Goal: Information Seeking & Learning: Learn about a topic

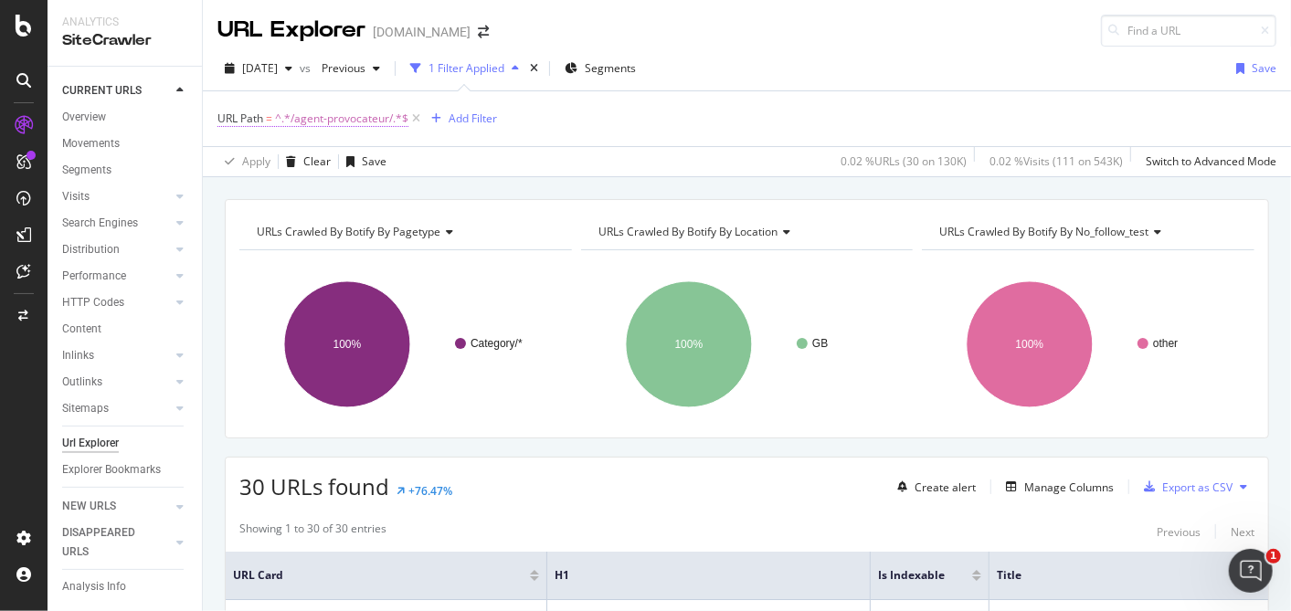
click at [360, 115] on span "^.*/agent-provocateur/.*$" at bounding box center [341, 119] width 133 height 26
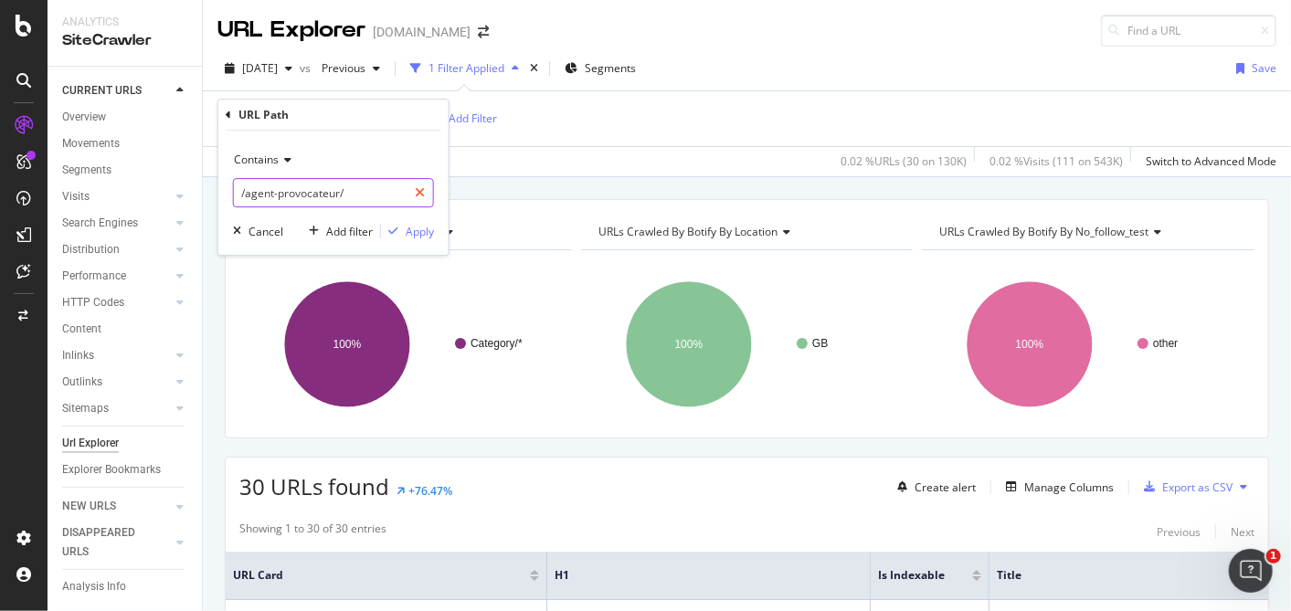
click at [425, 193] on icon at bounding box center [420, 192] width 10 height 13
click at [381, 183] on input "text" at bounding box center [333, 192] width 199 height 29
type input "make-up"
click at [408, 229] on div "Apply" at bounding box center [420, 232] width 28 height 16
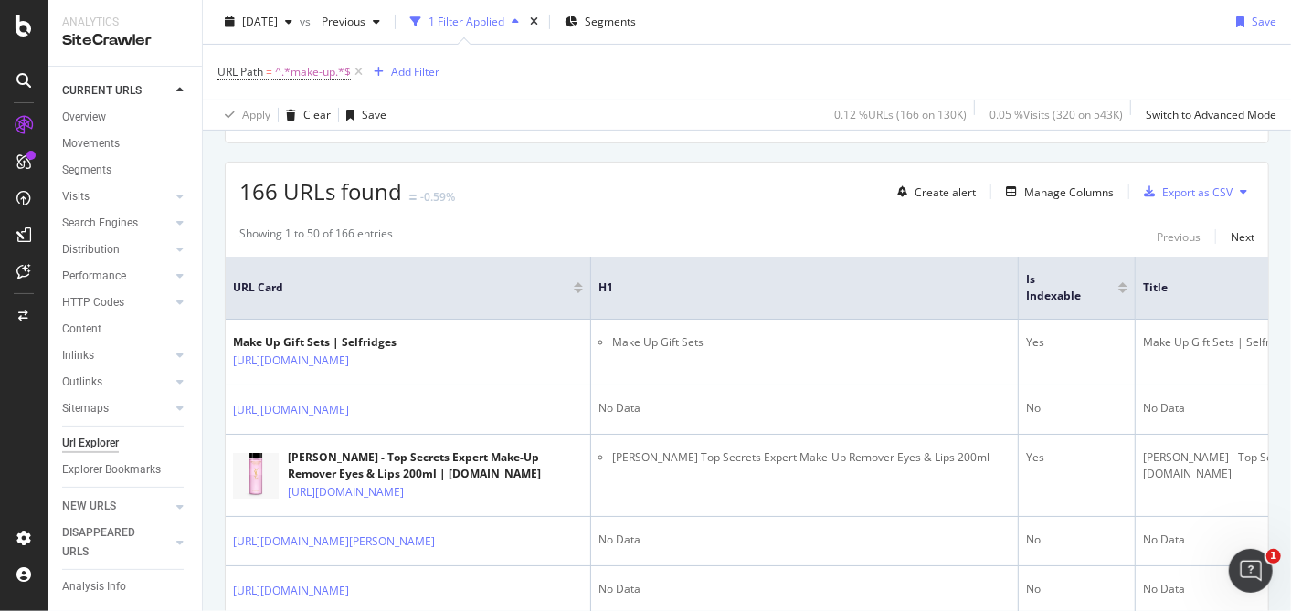
scroll to position [296, 0]
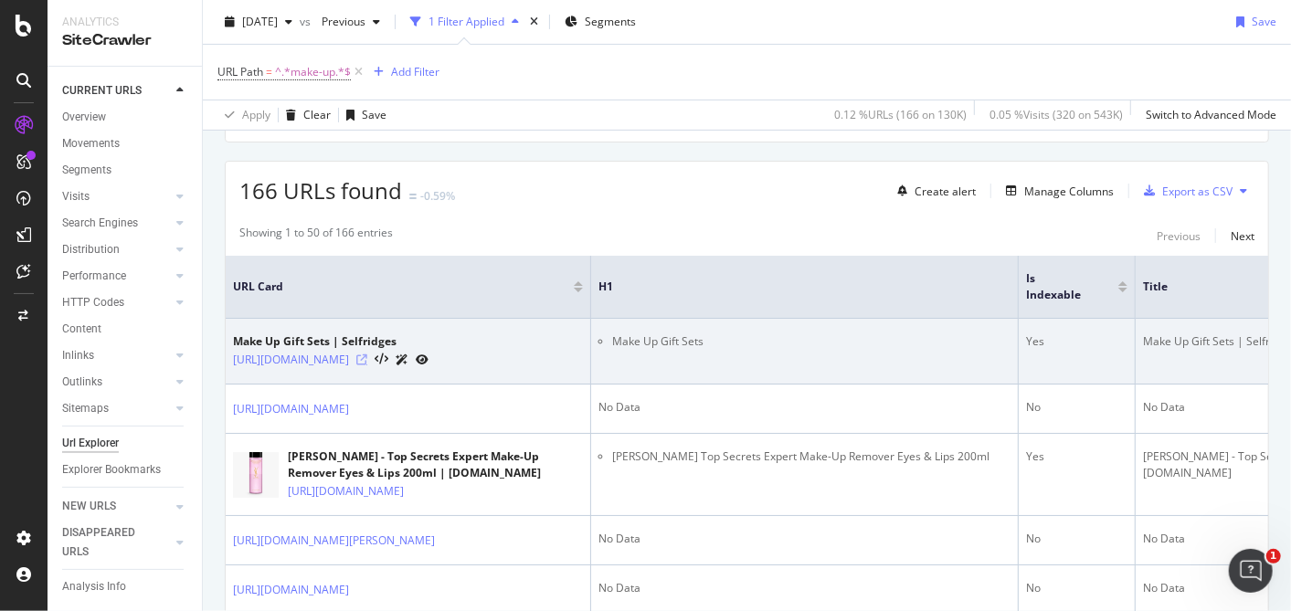
click at [367, 355] on icon at bounding box center [361, 360] width 11 height 11
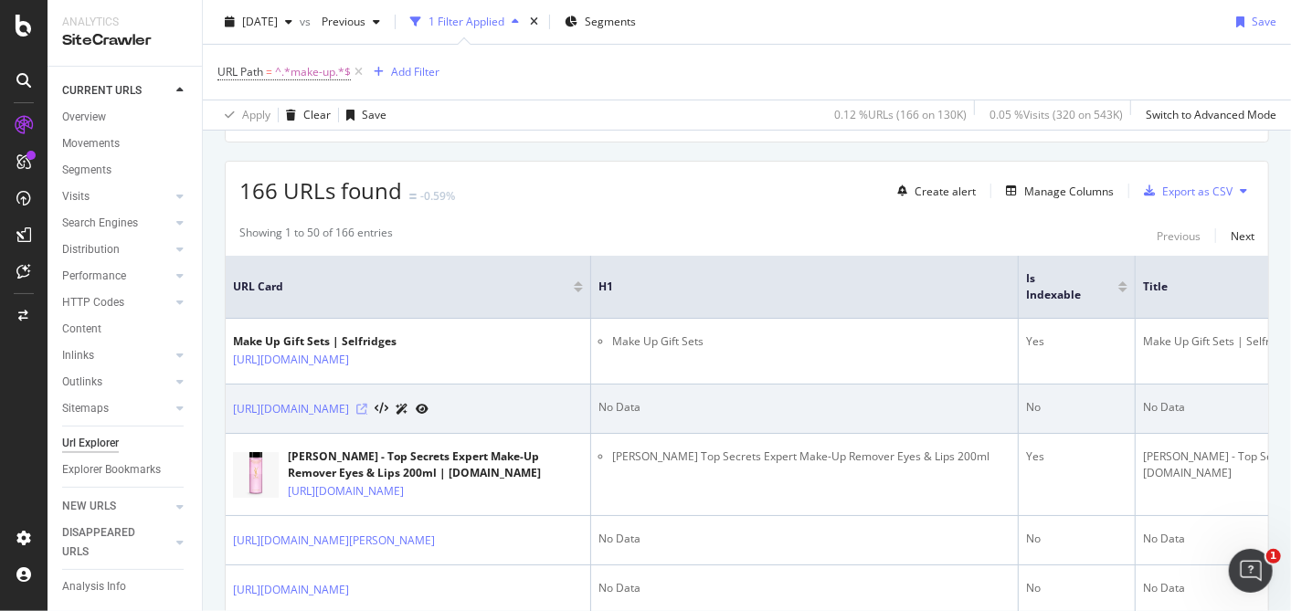
click at [367, 415] on icon at bounding box center [361, 409] width 11 height 11
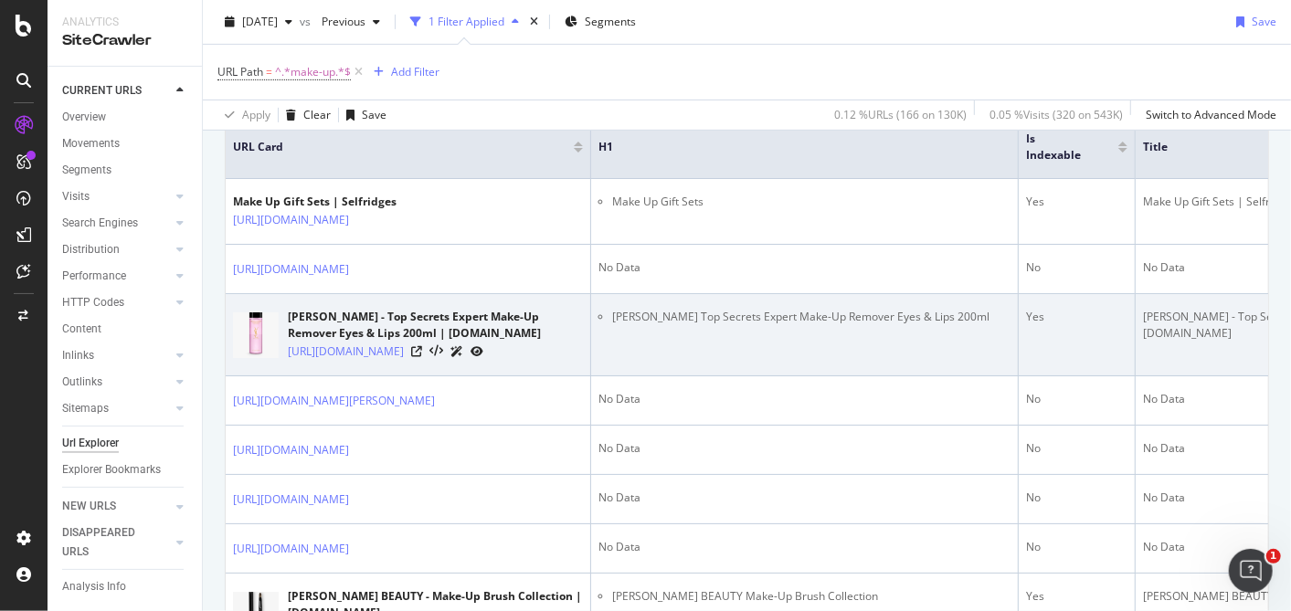
scroll to position [436, 0]
click at [422, 357] on icon at bounding box center [416, 351] width 11 height 11
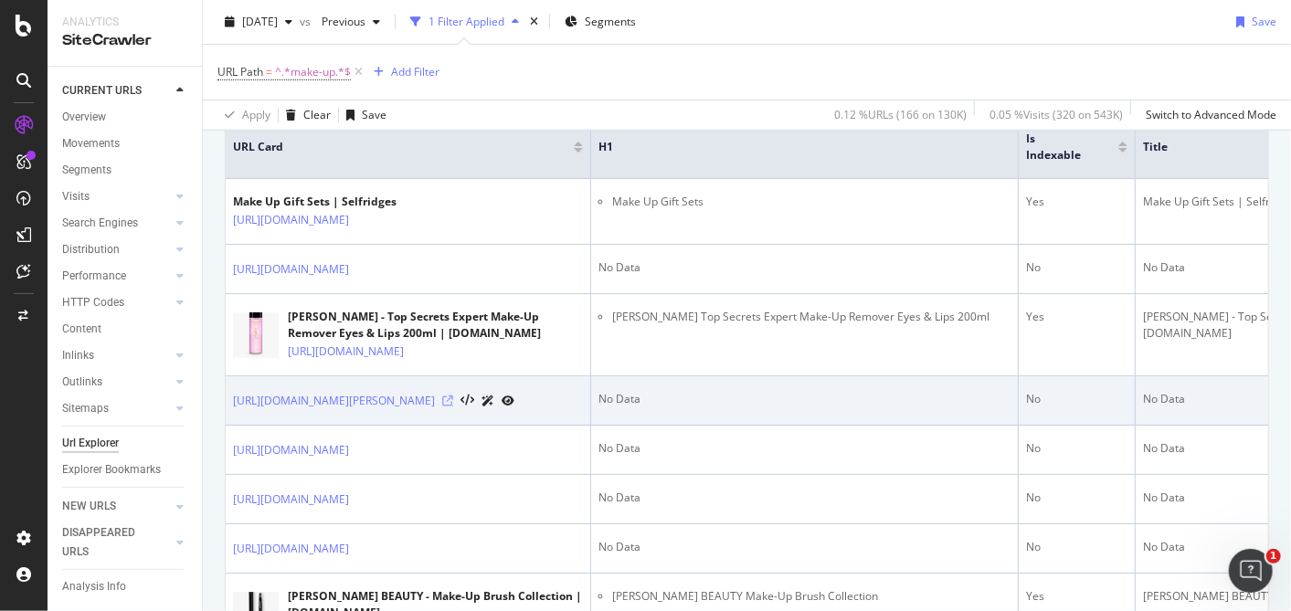
click at [453, 407] on icon at bounding box center [447, 401] width 11 height 11
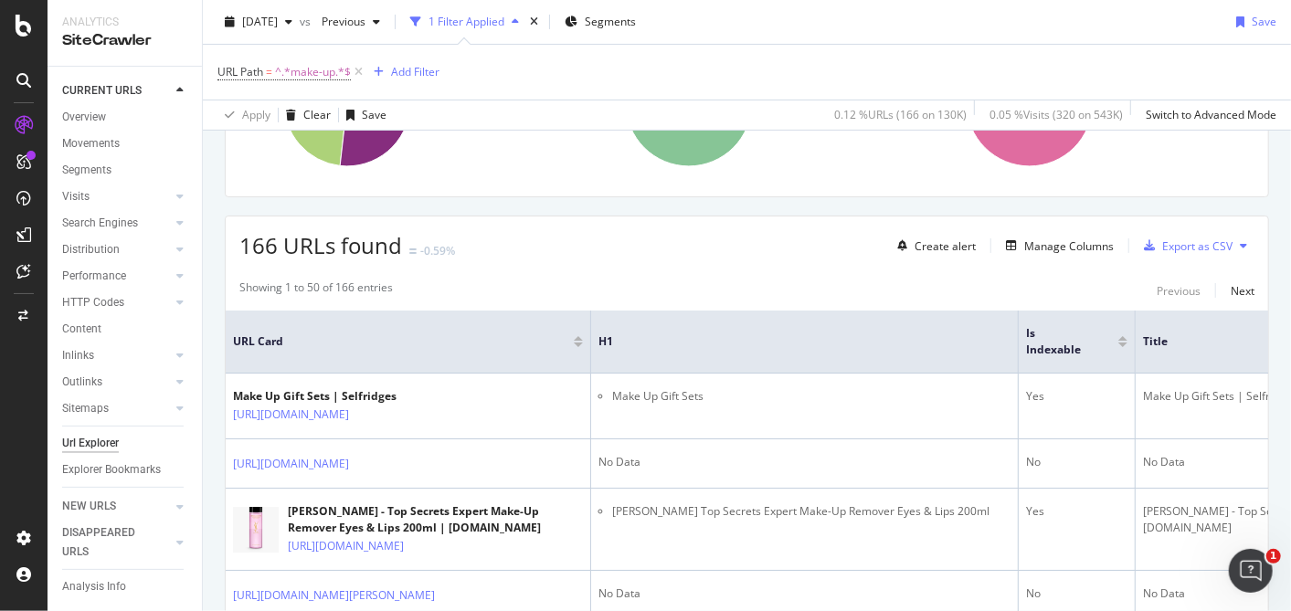
scroll to position [0, 0]
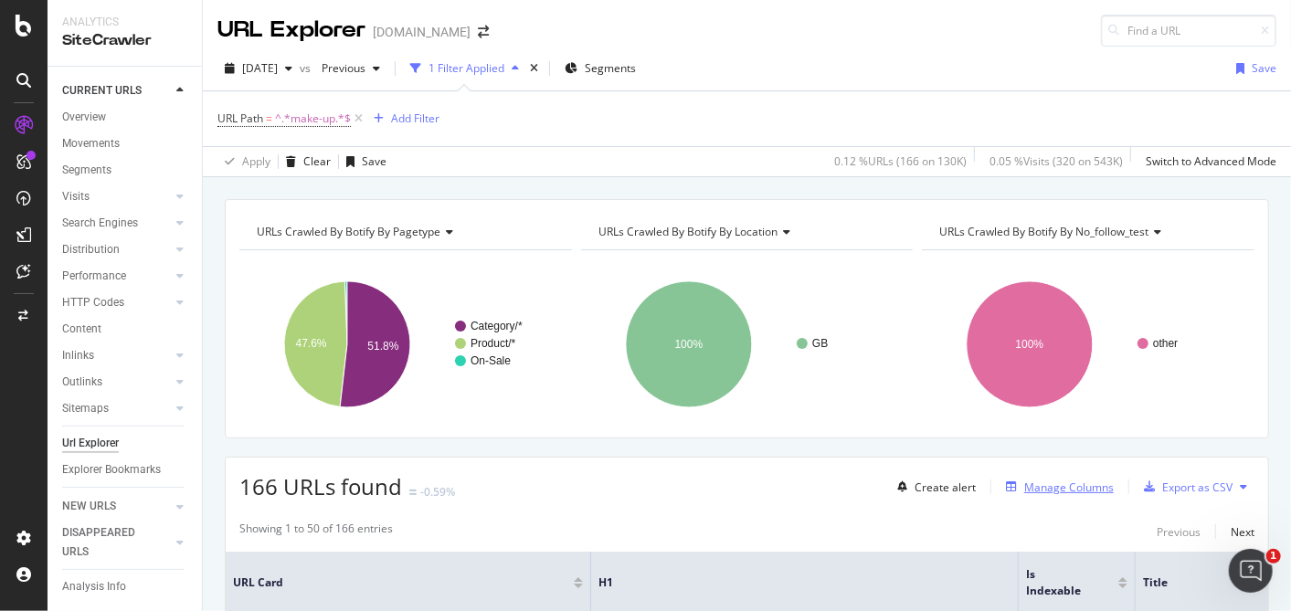
click at [1056, 491] on div "Manage Columns" at bounding box center [1069, 488] width 90 height 16
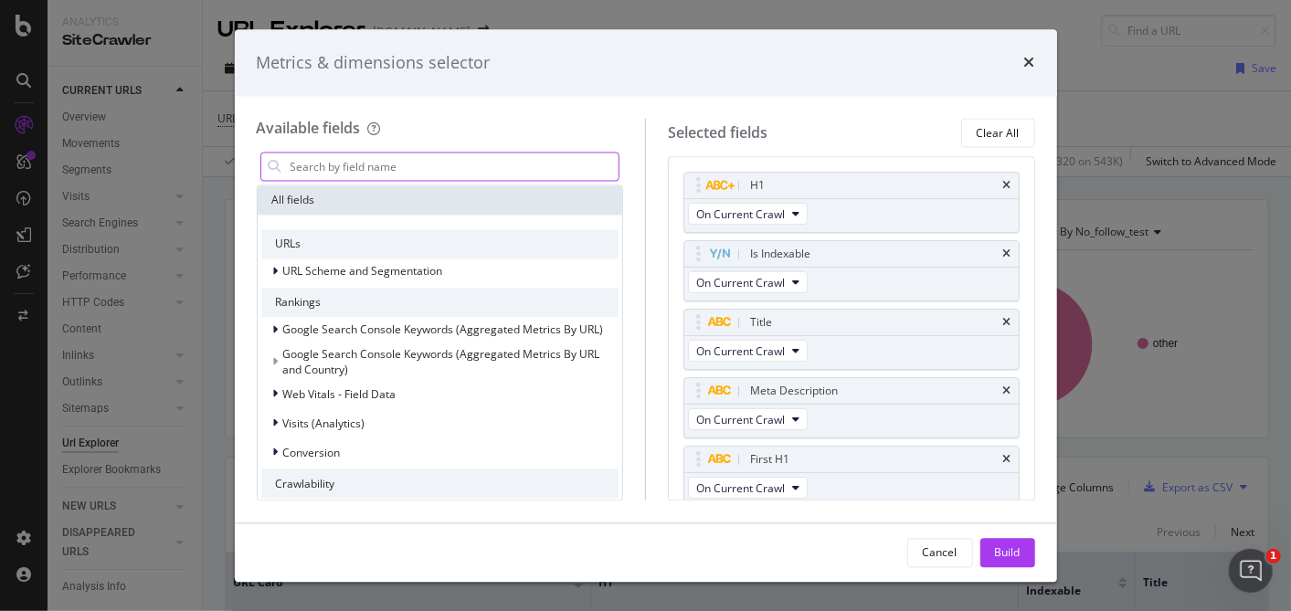
click at [384, 164] on input "modal" at bounding box center [454, 167] width 331 height 27
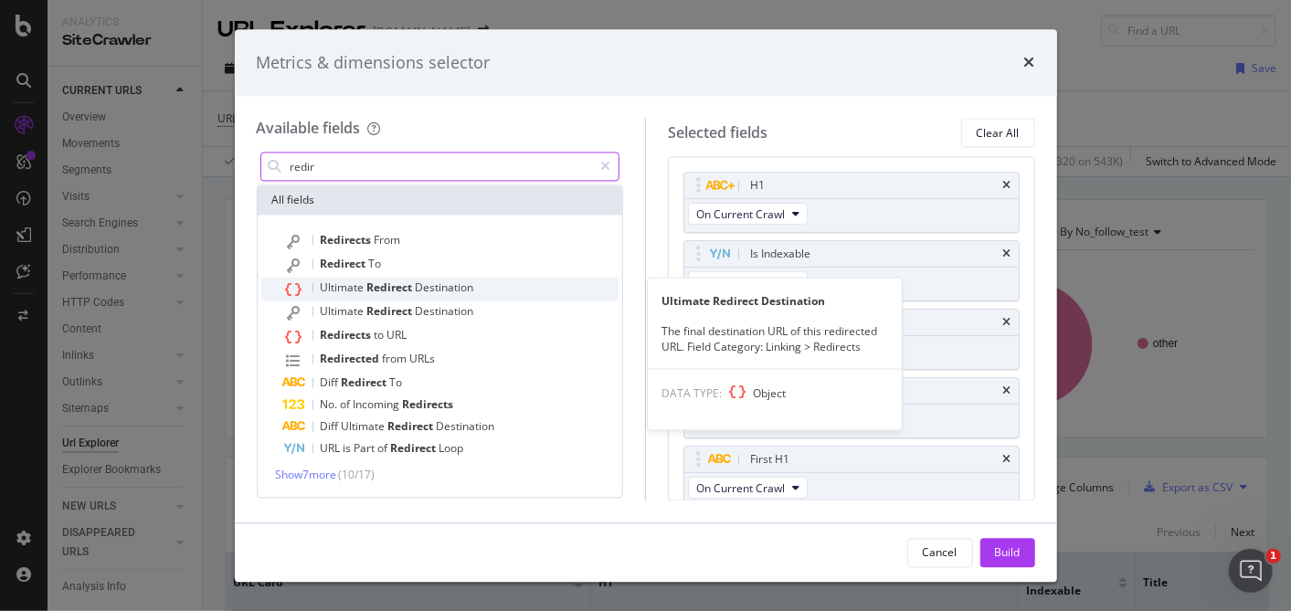
type input "redir"
click at [373, 287] on span "Redirect" at bounding box center [391, 289] width 48 height 16
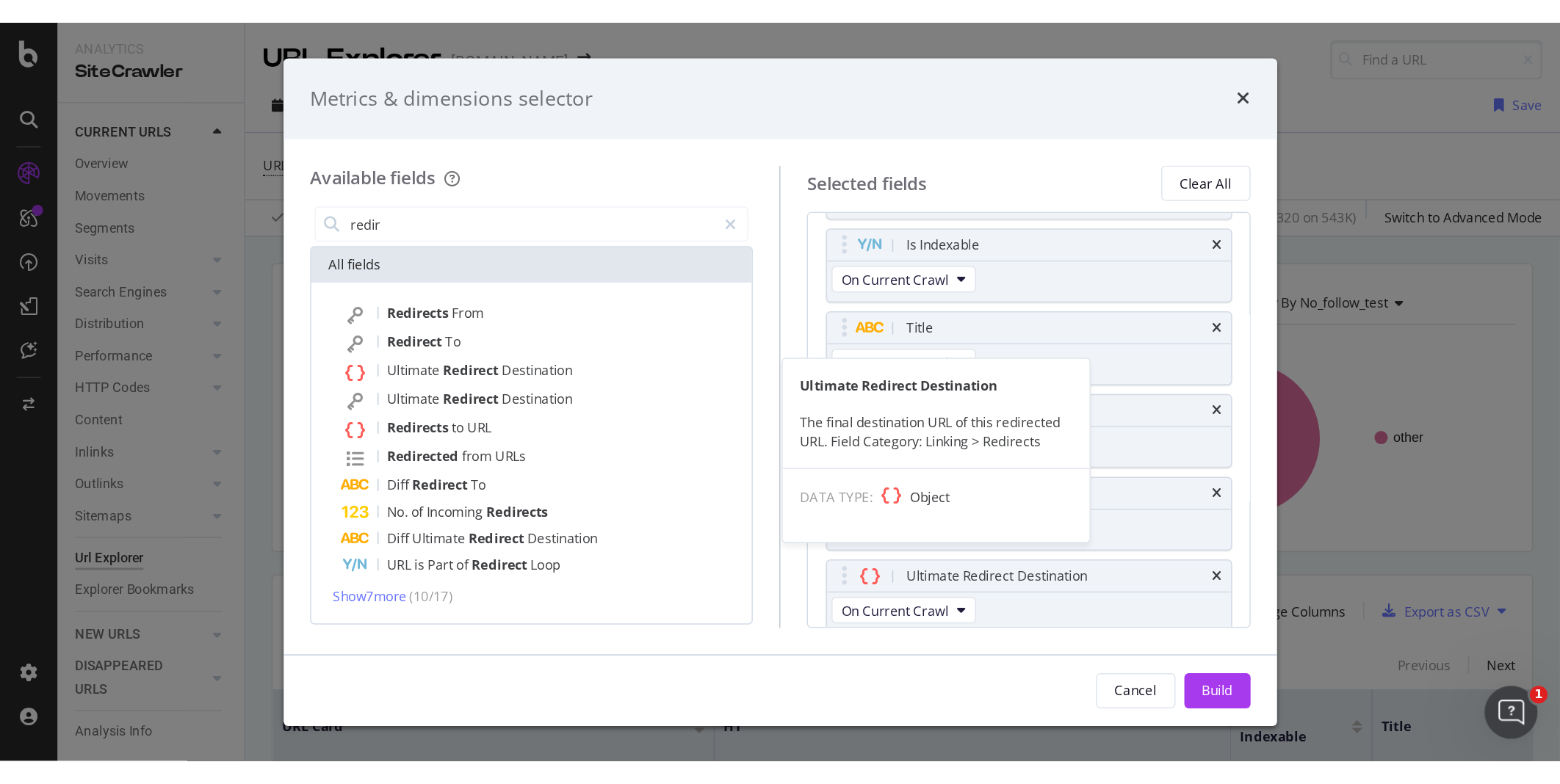
scroll to position [59, 0]
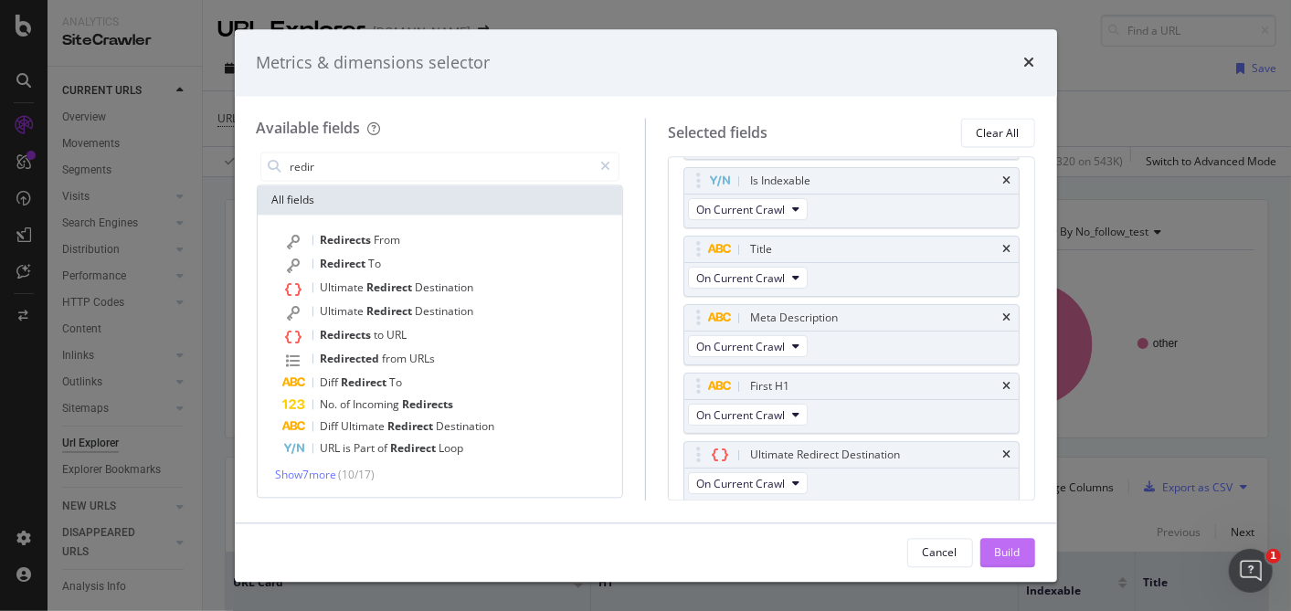
click at [1005, 554] on div "Build" at bounding box center [1008, 553] width 26 height 16
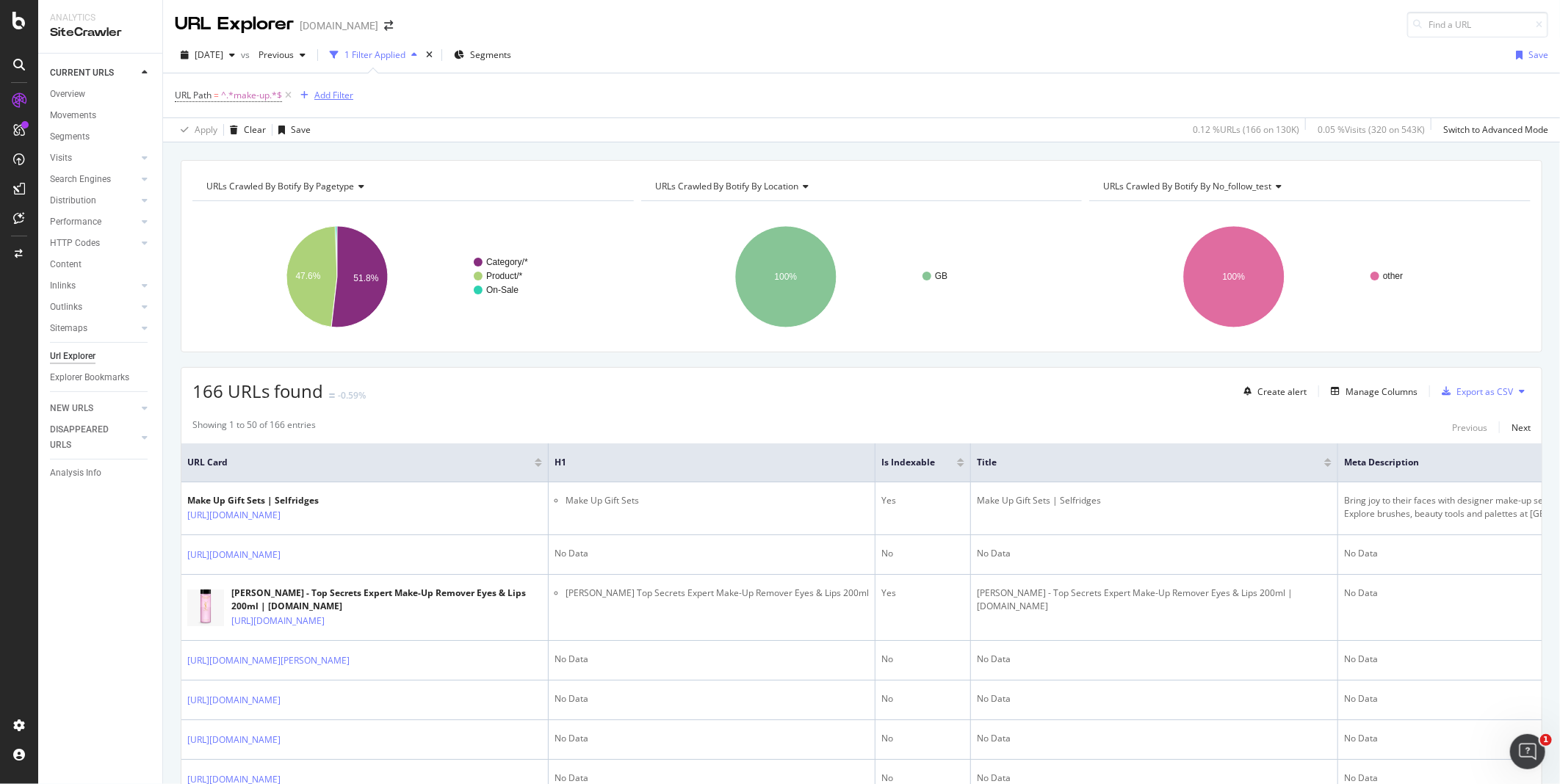
click at [330, 91] on div "Add Filter" at bounding box center [334, 96] width 39 height 13
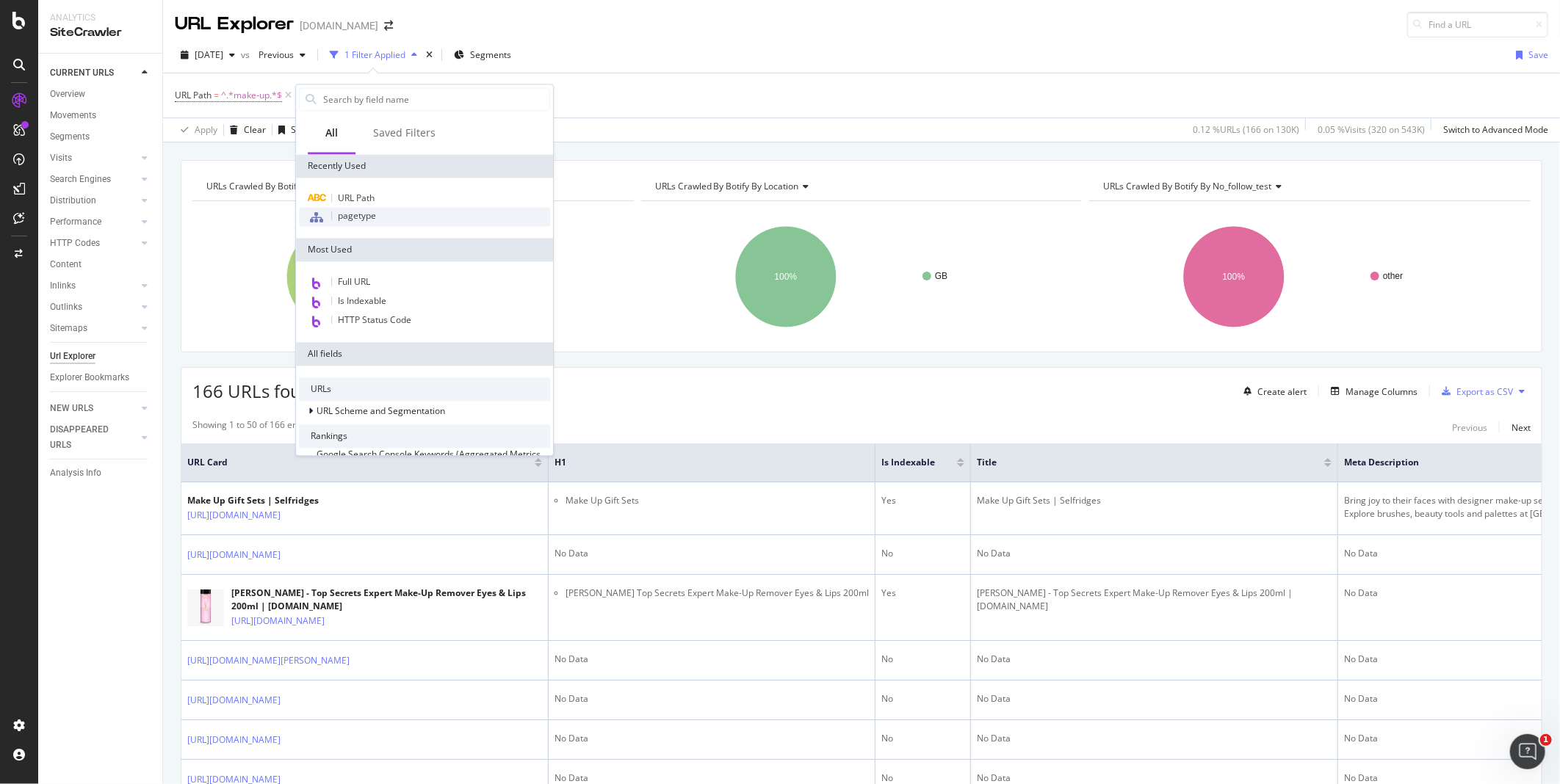
click at [364, 223] on div "pagetype" at bounding box center [424, 217] width 252 height 19
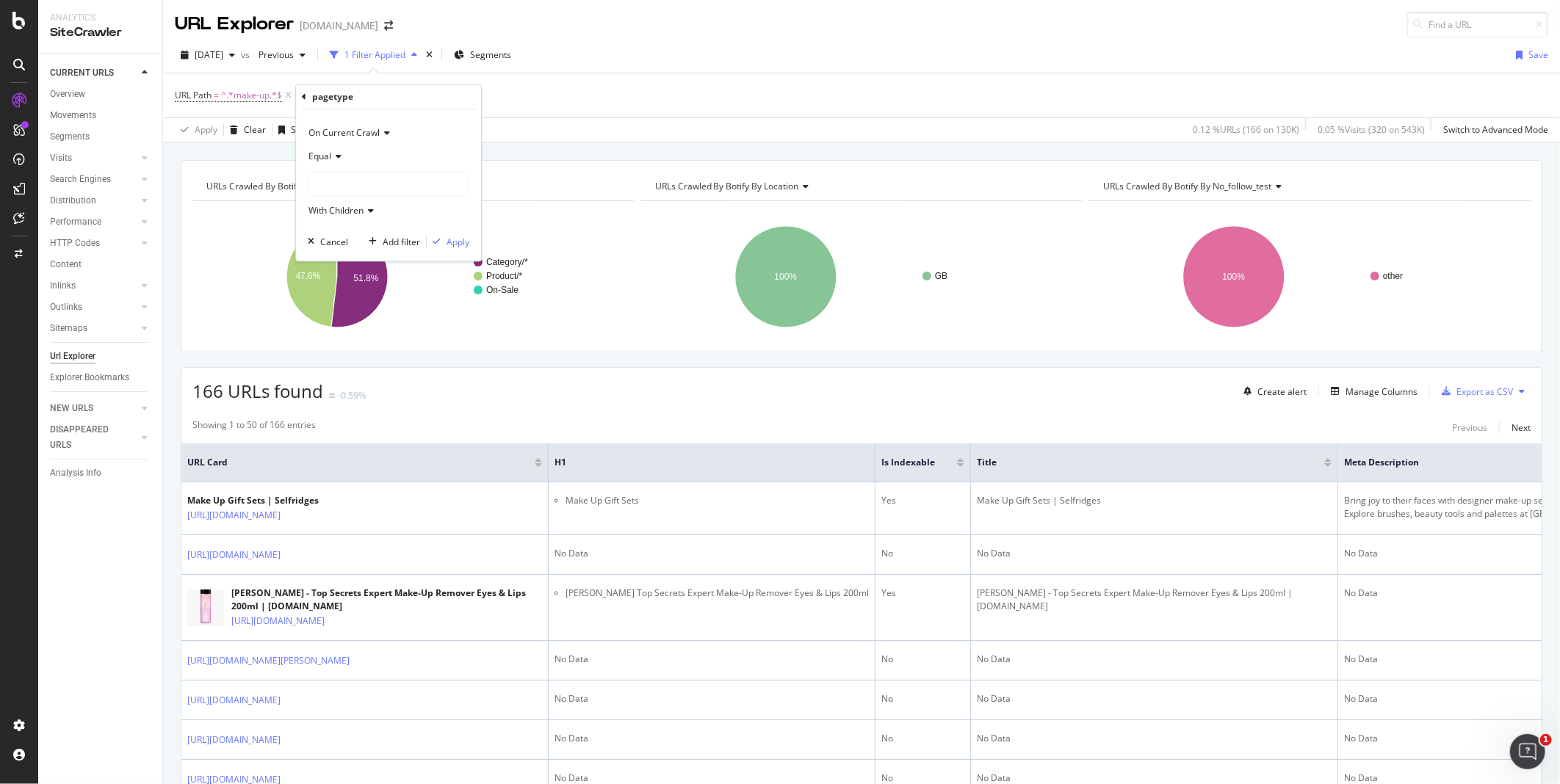
click at [338, 155] on icon at bounding box center [336, 157] width 10 height 9
click at [369, 184] on div at bounding box center [388, 184] width 160 height 23
click at [337, 155] on icon at bounding box center [336, 157] width 10 height 9
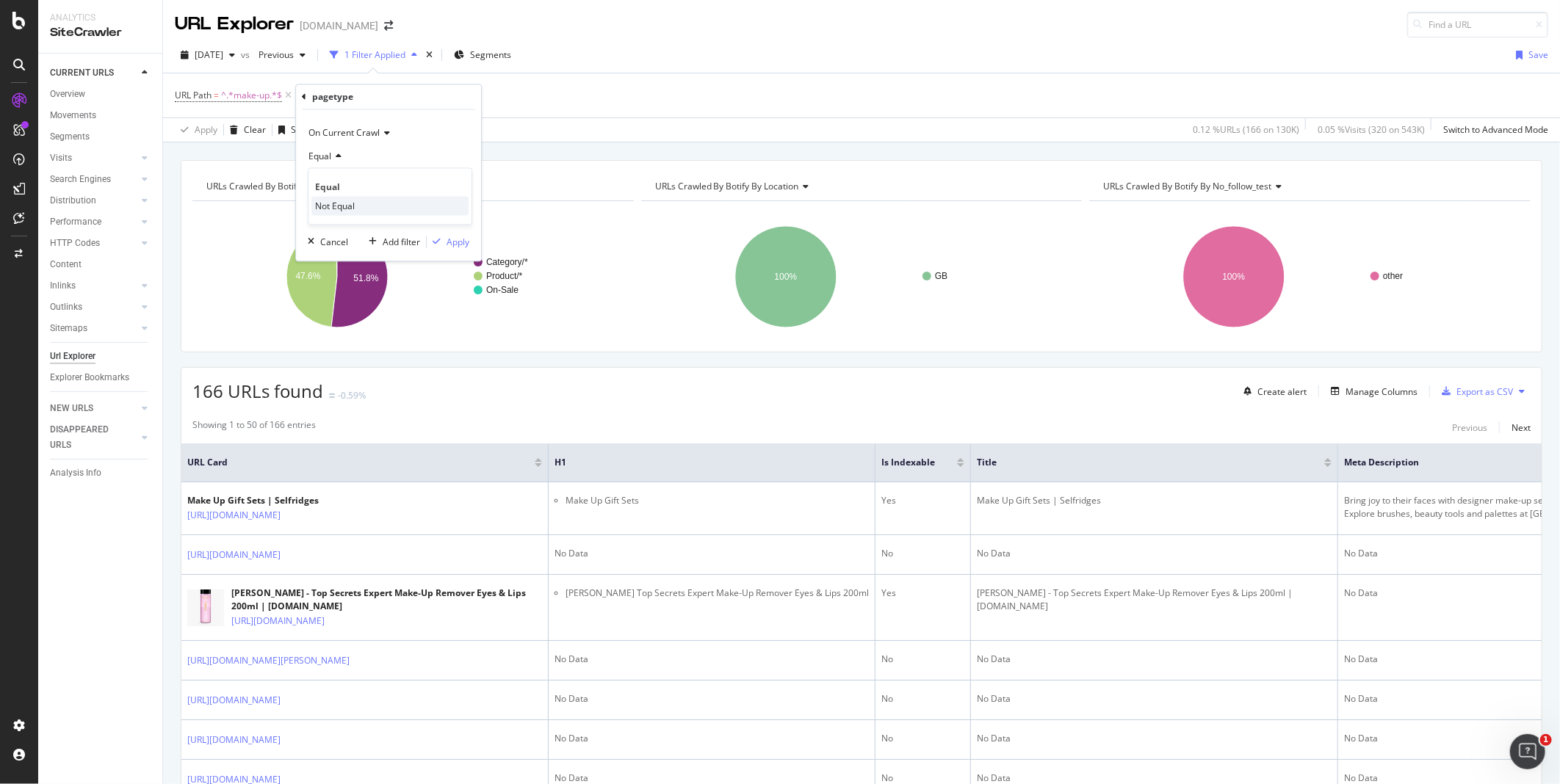
click at [347, 206] on span "Not Equal" at bounding box center [334, 206] width 39 height 13
click at [349, 178] on div at bounding box center [388, 184] width 160 height 23
click at [356, 217] on div "Product 80,440 URLS" at bounding box center [368, 213] width 90 height 13
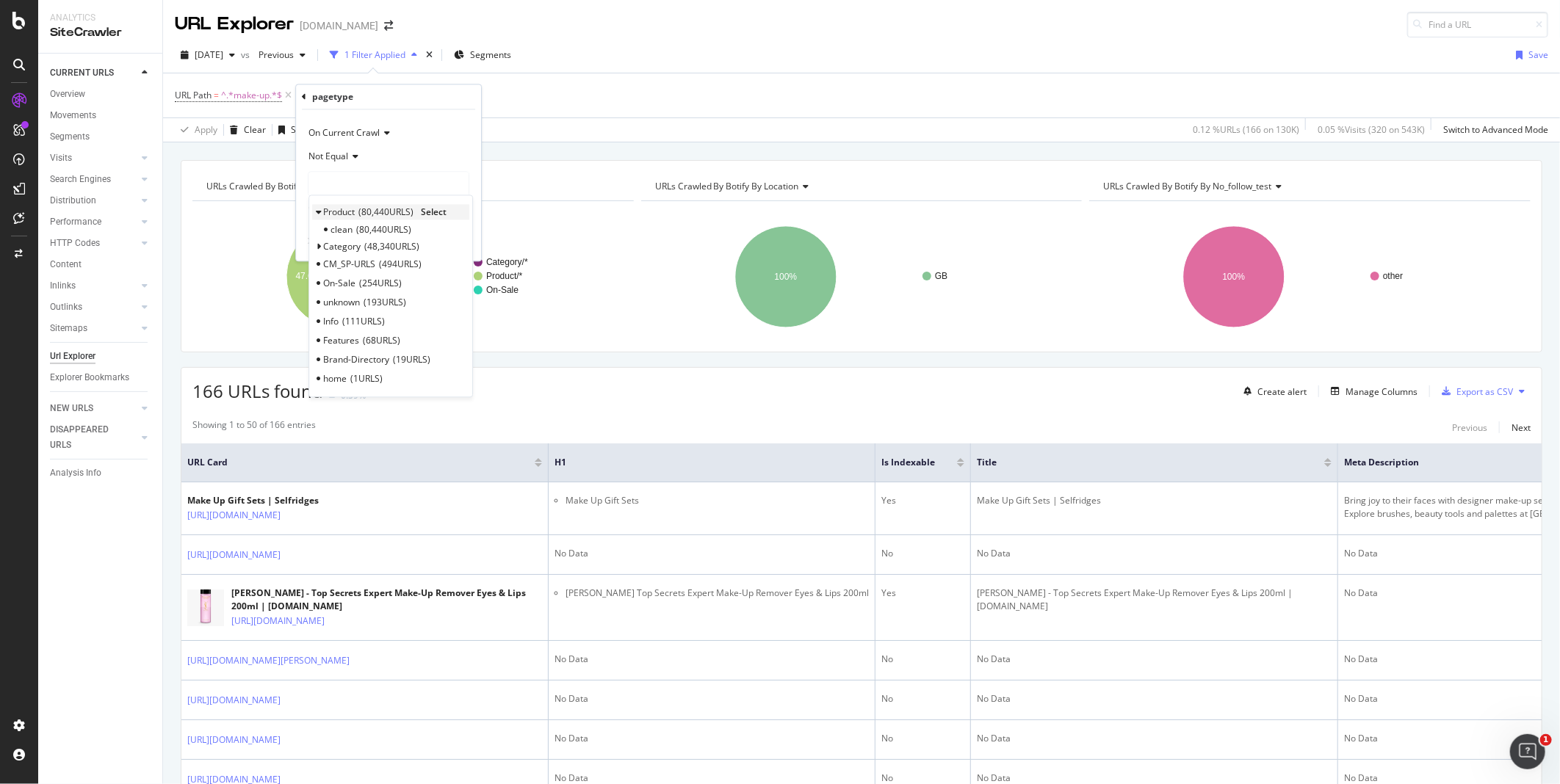
click at [433, 211] on span "Select" at bounding box center [434, 213] width 26 height 13
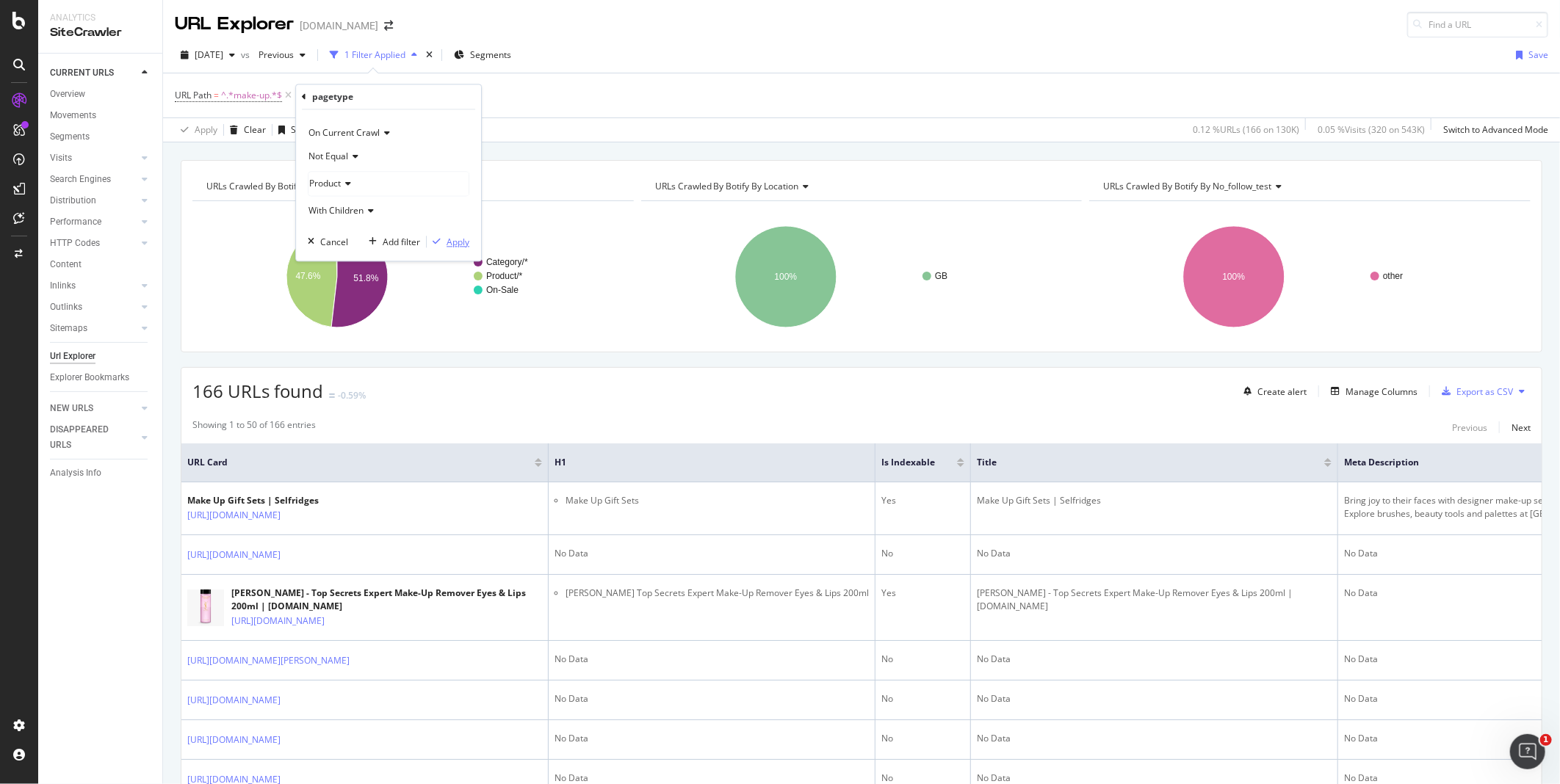
click at [464, 240] on div "Apply" at bounding box center [458, 242] width 23 height 13
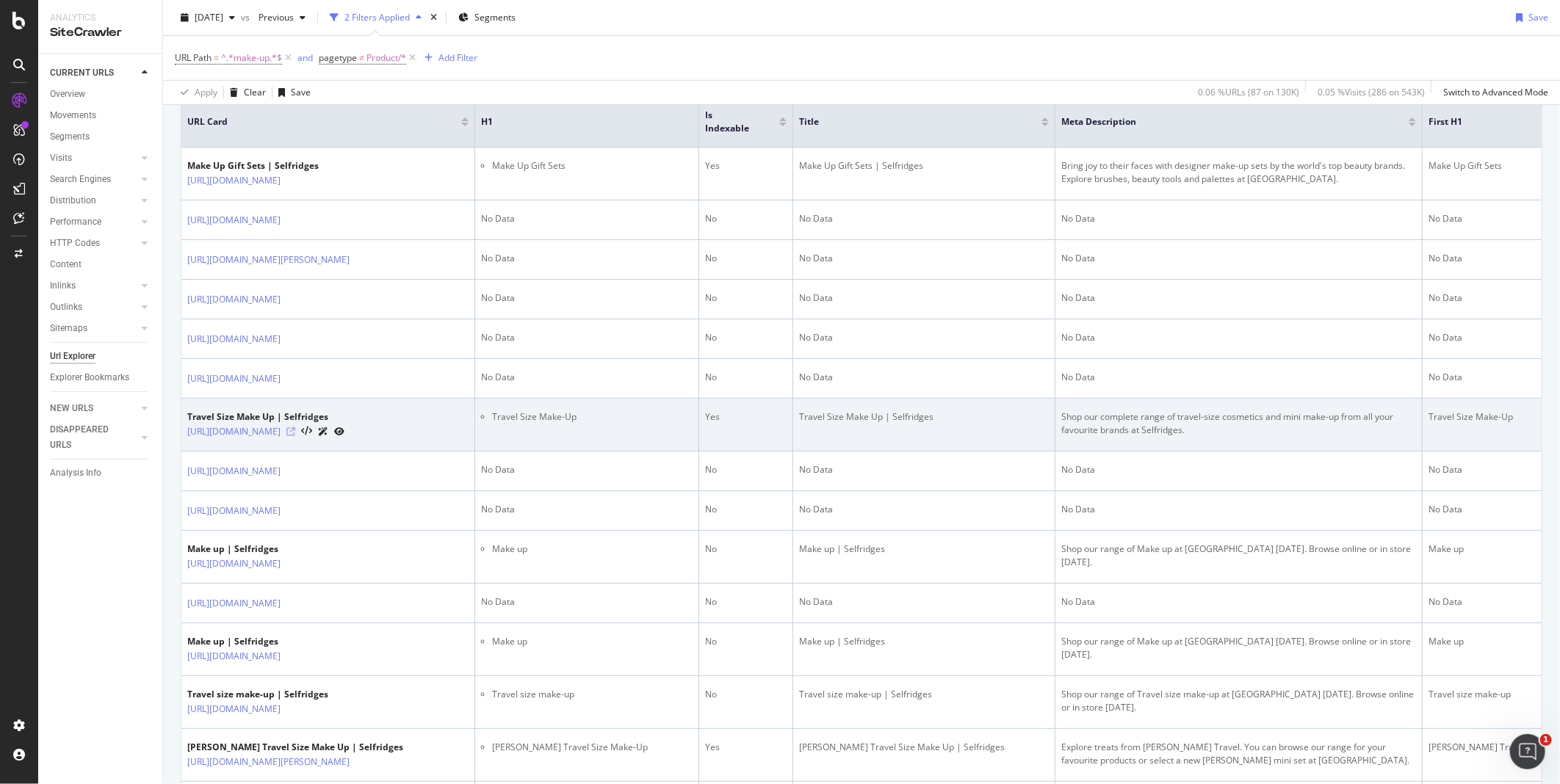
click at [295, 436] on icon at bounding box center [290, 431] width 9 height 9
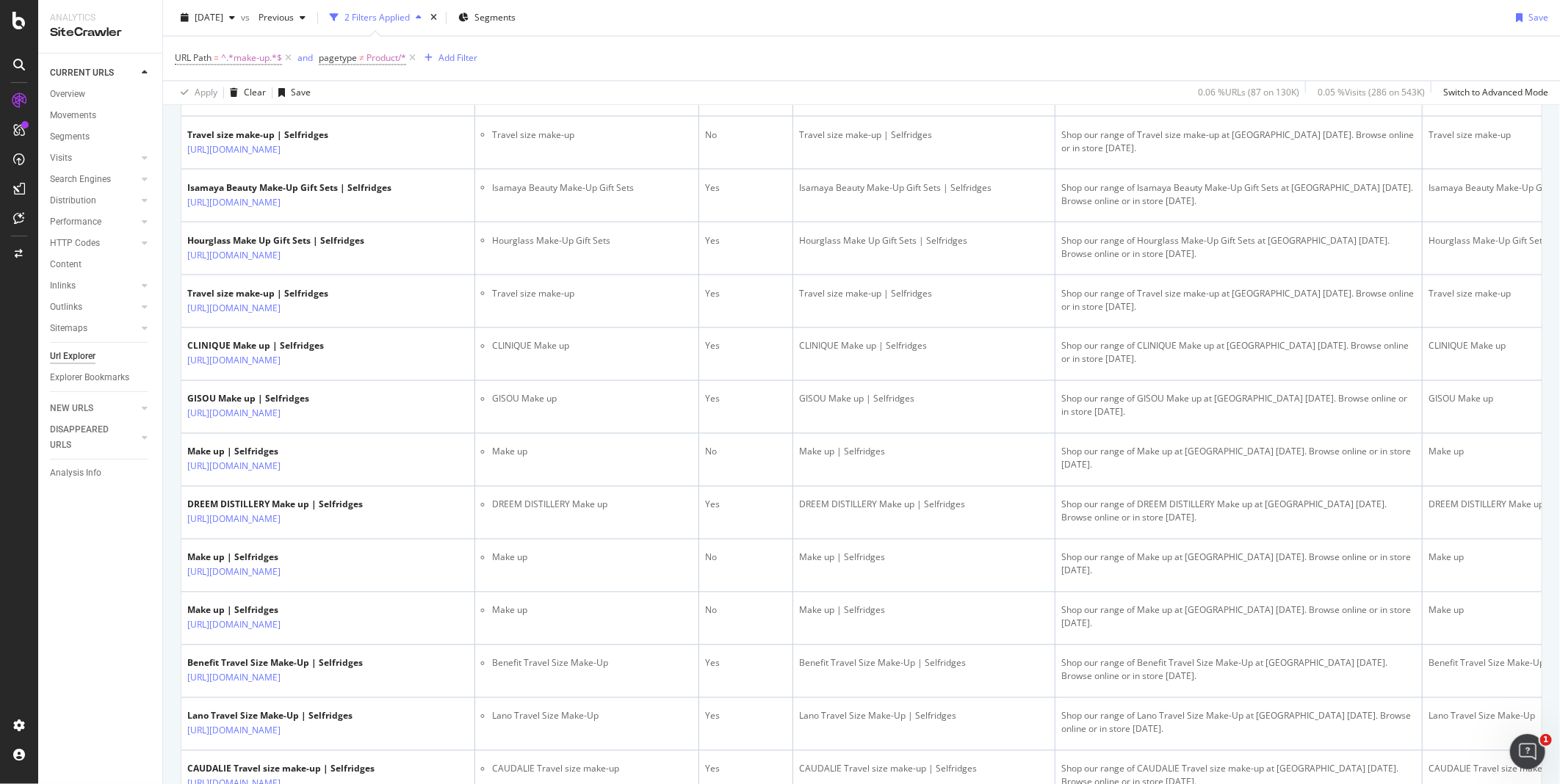
scroll to position [0, 1]
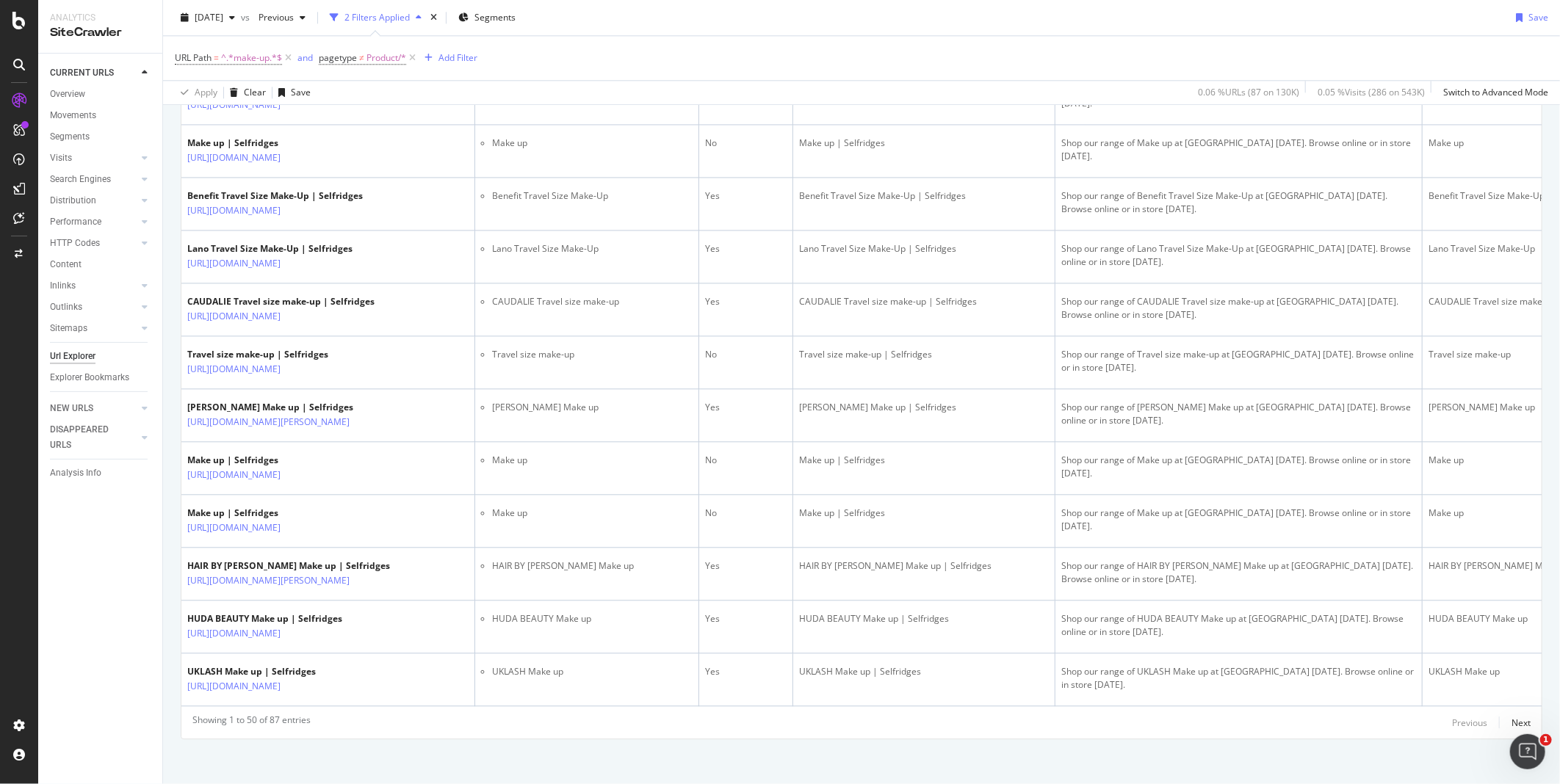
scroll to position [2325, 0]
